Goal: Information Seeking & Learning: Learn about a topic

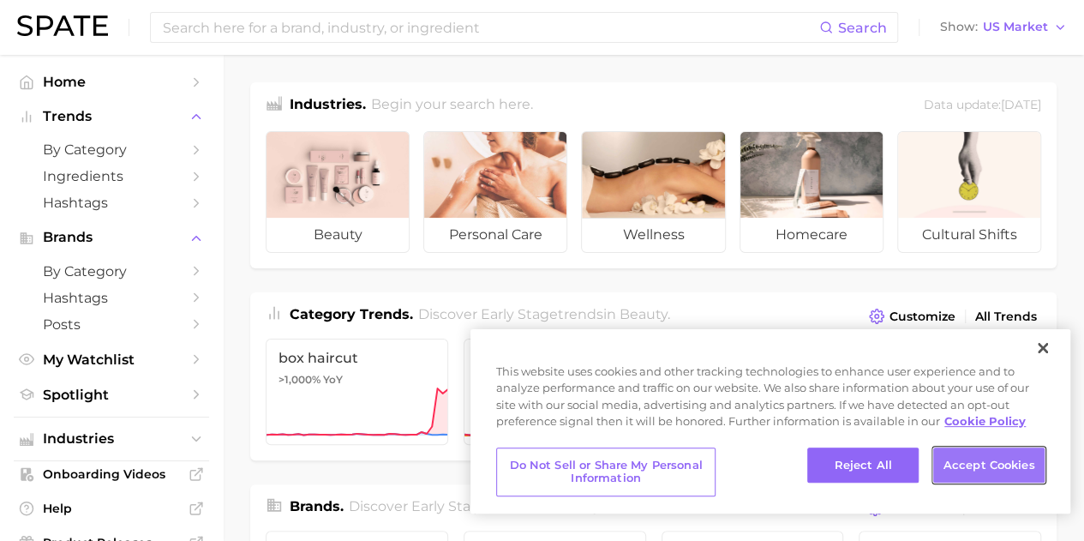
click at [961, 474] on button "Accept Cookies" at bounding box center [988, 465] width 111 height 36
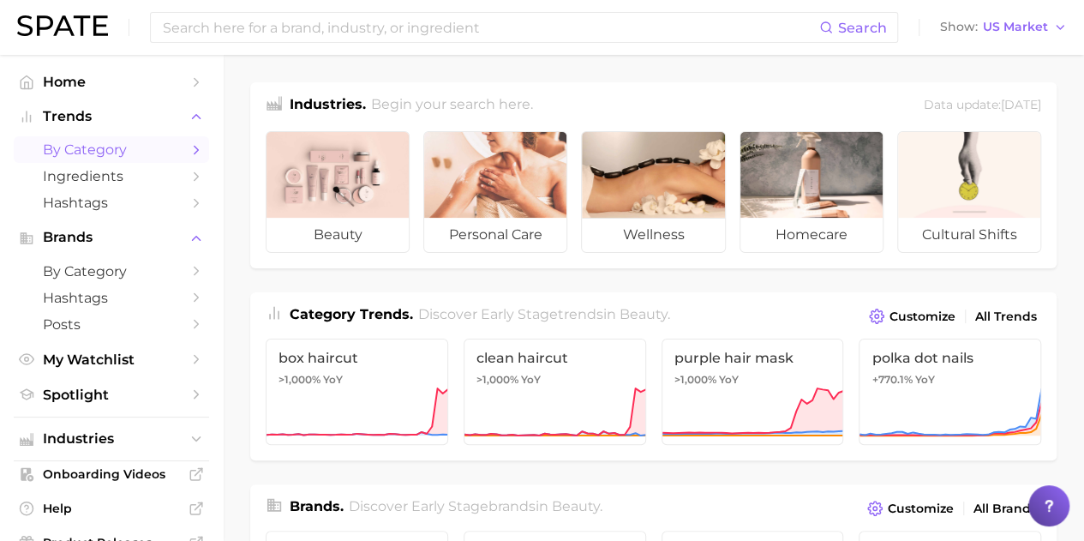
click at [155, 148] on span "by Category" at bounding box center [111, 149] width 137 height 16
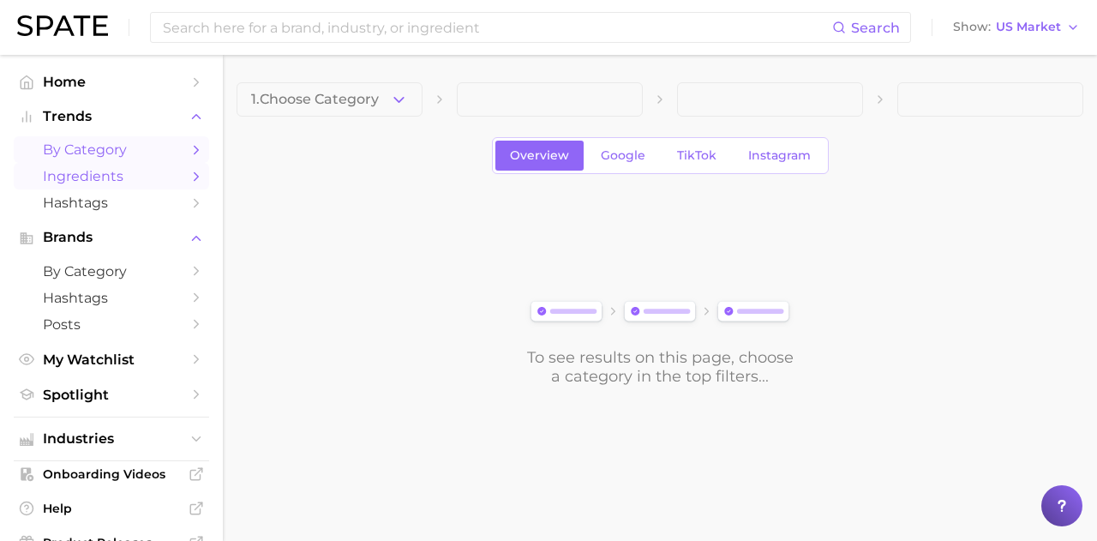
click at [139, 177] on span "Ingredients" at bounding box center [111, 176] width 137 height 16
click at [144, 175] on span "Ingredients" at bounding box center [111, 176] width 137 height 16
click at [364, 107] on span "1. Choose Category" at bounding box center [315, 99] width 128 height 15
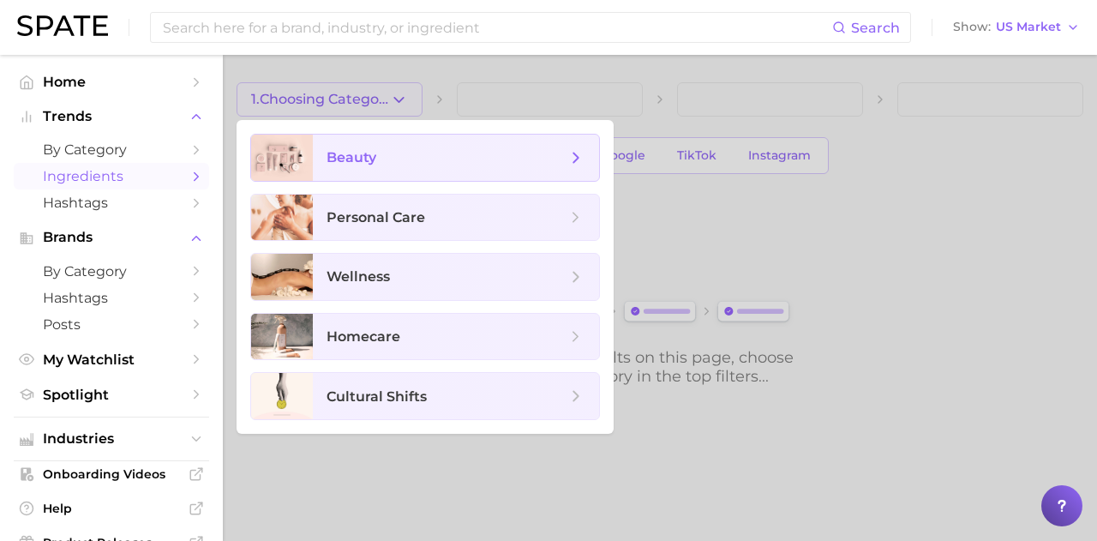
click at [383, 161] on span "beauty" at bounding box center [447, 157] width 240 height 19
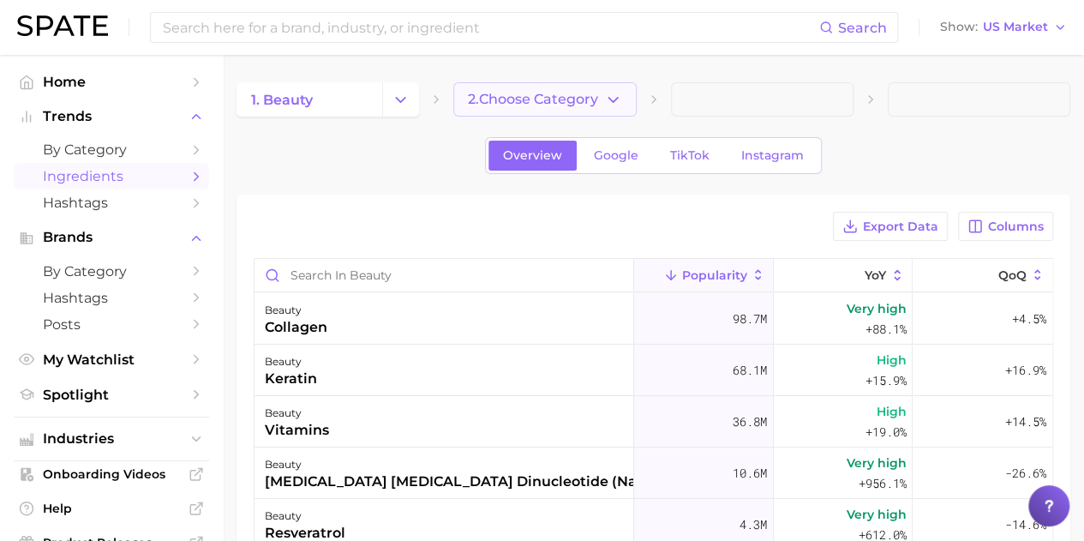
click at [526, 107] on button "2. Choose Category" at bounding box center [544, 99] width 183 height 34
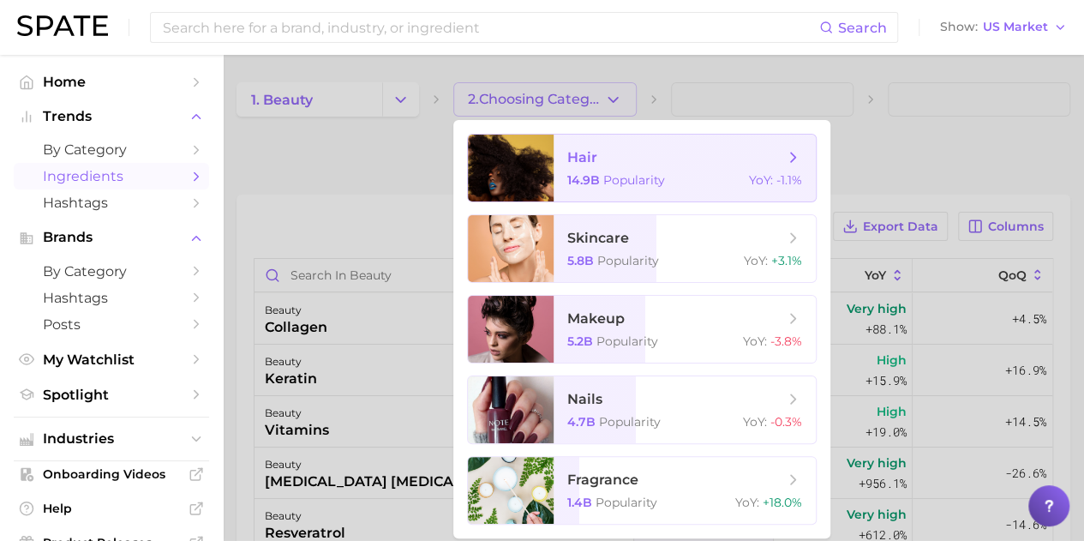
click at [586, 193] on span "hair 14.9b Popularity YoY : -1.1%" at bounding box center [685, 168] width 262 height 67
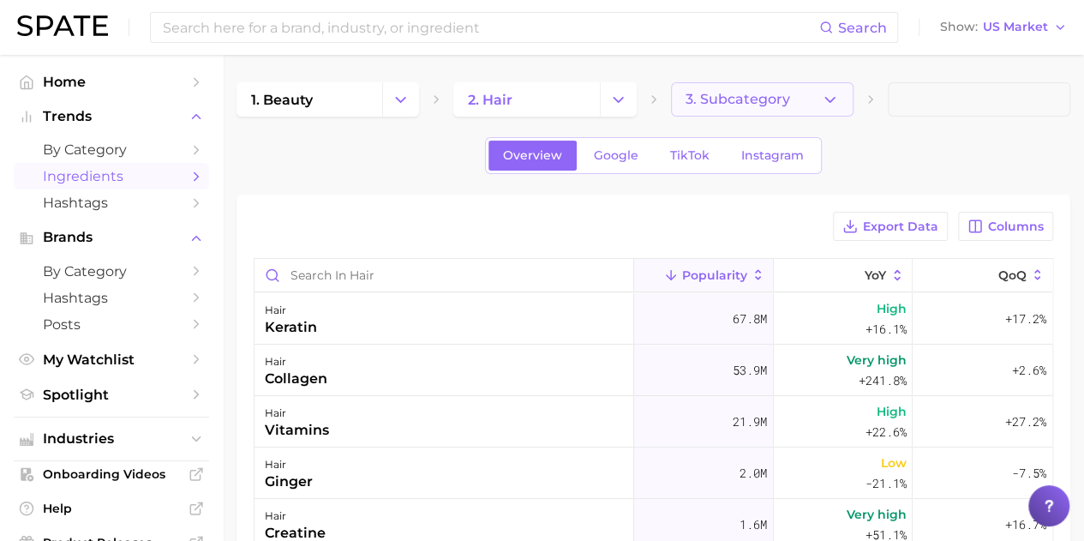
click at [717, 111] on button "3. Subcategory" at bounding box center [762, 99] width 183 height 34
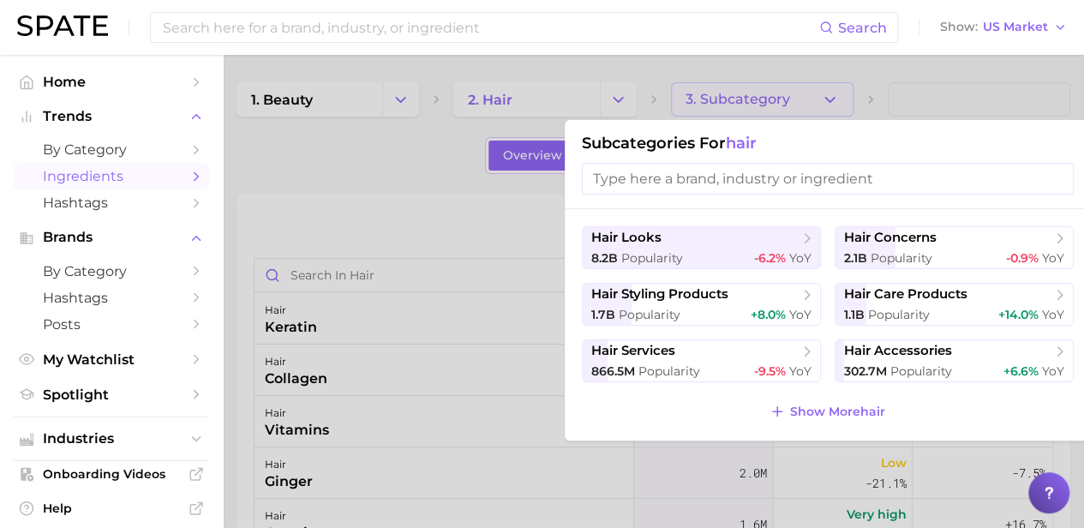
click at [717, 111] on div at bounding box center [542, 264] width 1084 height 528
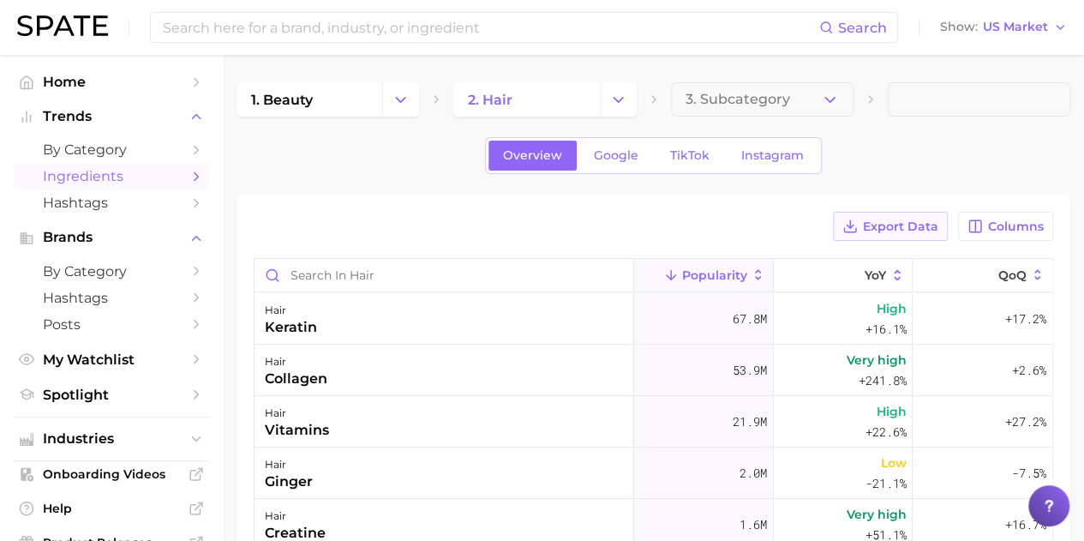
click at [898, 222] on span "Export Data" at bounding box center [900, 226] width 75 height 15
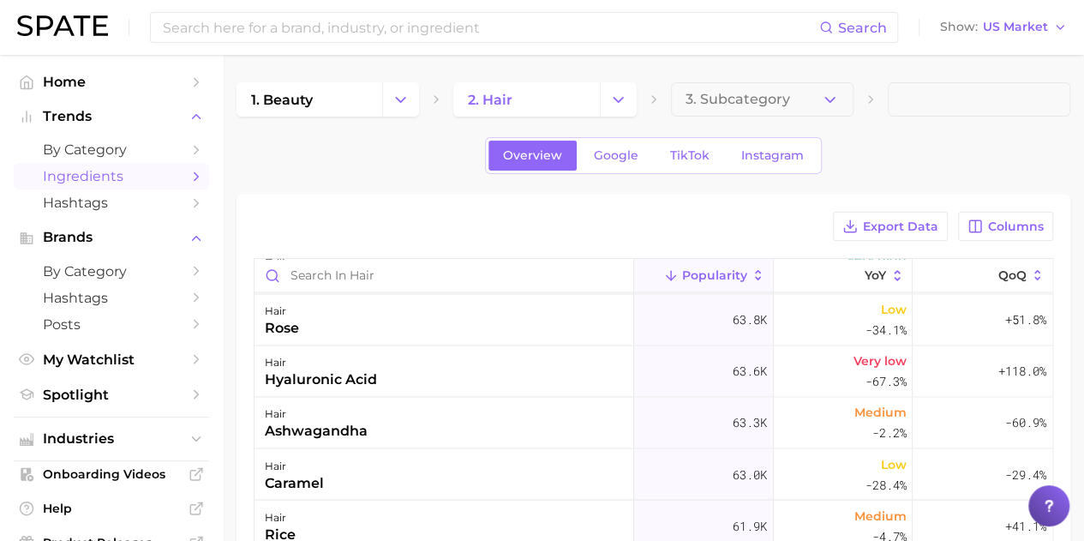
scroll to position [4680, 0]
click at [627, 150] on span "Google" at bounding box center [616, 155] width 45 height 15
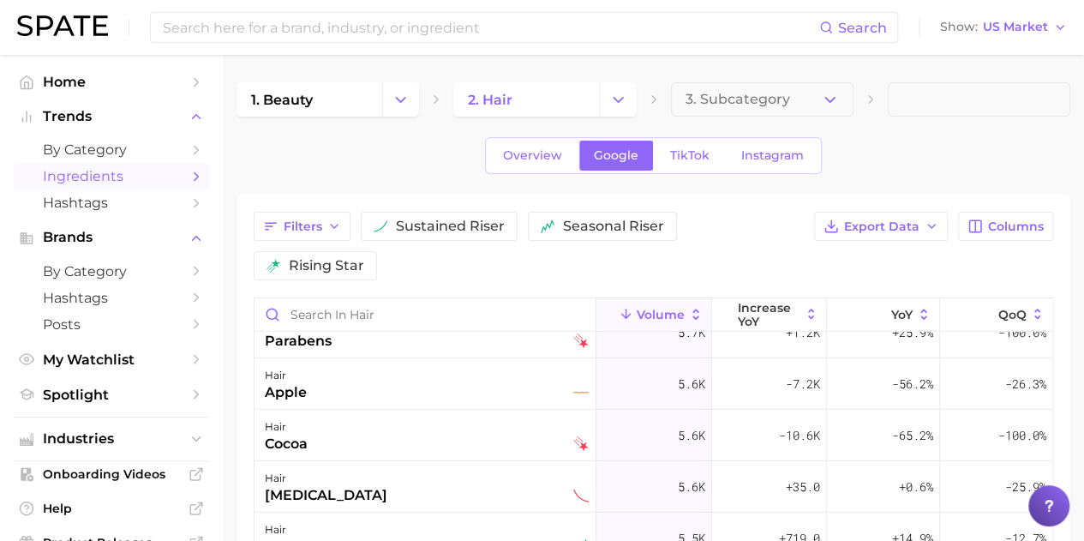
scroll to position [8922, 0]
